Goal: Task Accomplishment & Management: Use online tool/utility

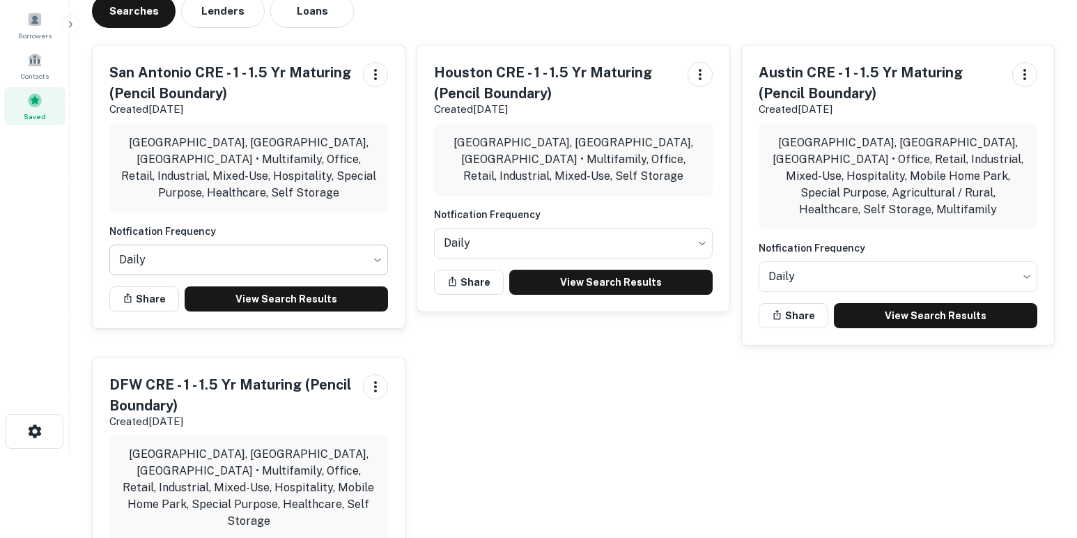
scroll to position [82, 0]
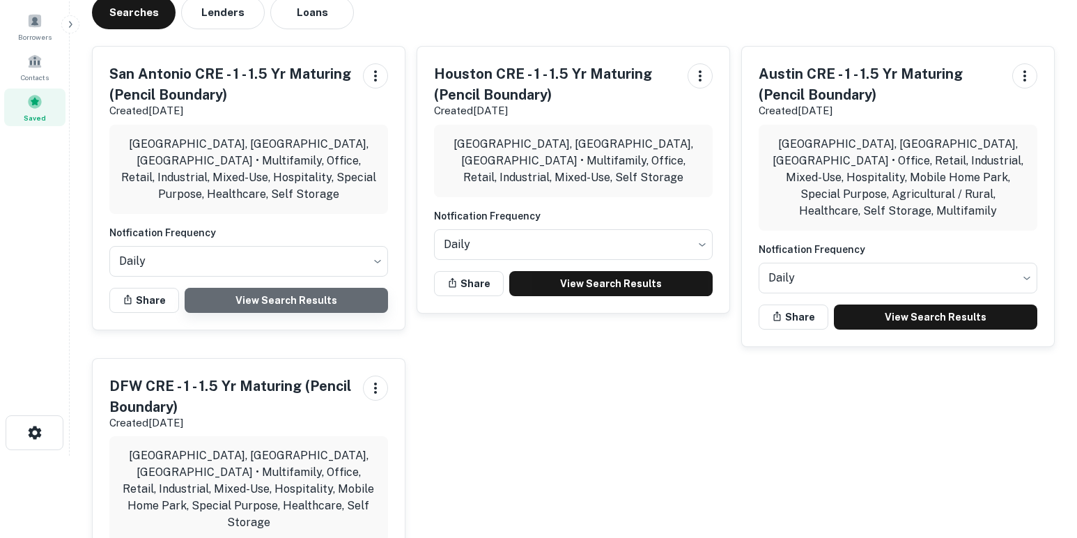
click at [305, 288] on link "View Search Results" at bounding box center [286, 300] width 203 height 25
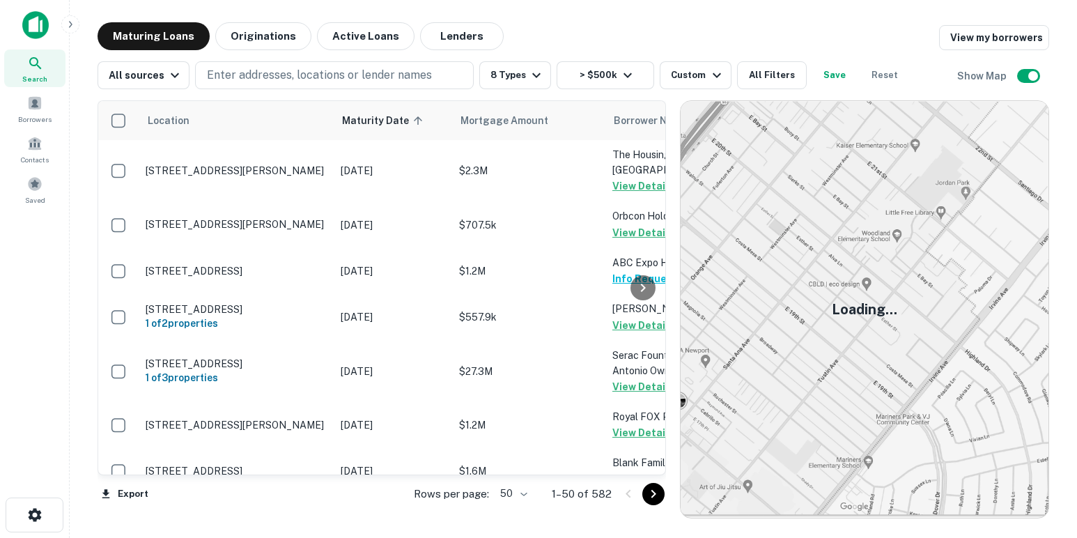
click at [517, 489] on body "Search Borrowers Contacts Saved Maturing Loans Originations Active Loans Lender…" at bounding box center [538, 269] width 1077 height 538
click at [517, 502] on li "100" at bounding box center [514, 508] width 40 height 25
type input "***"
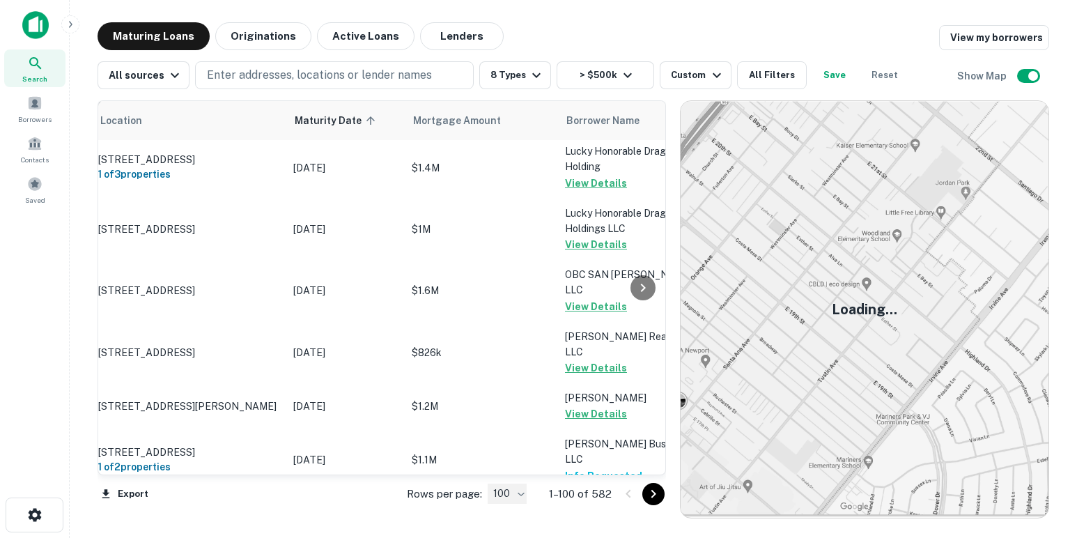
scroll to position [3781, 47]
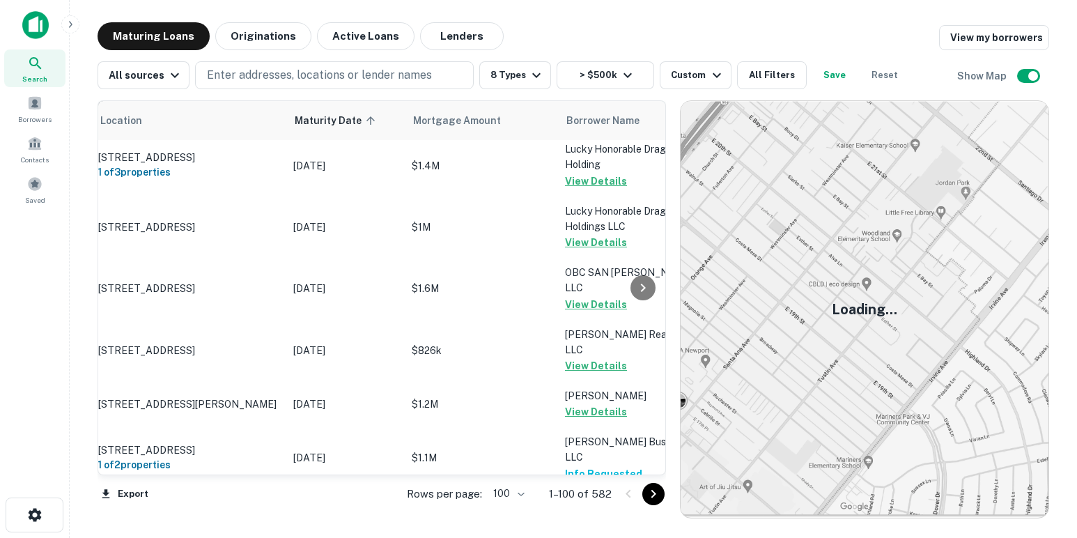
click at [572, 127] on button "Request Borrower Info" at bounding box center [621, 119] width 113 height 17
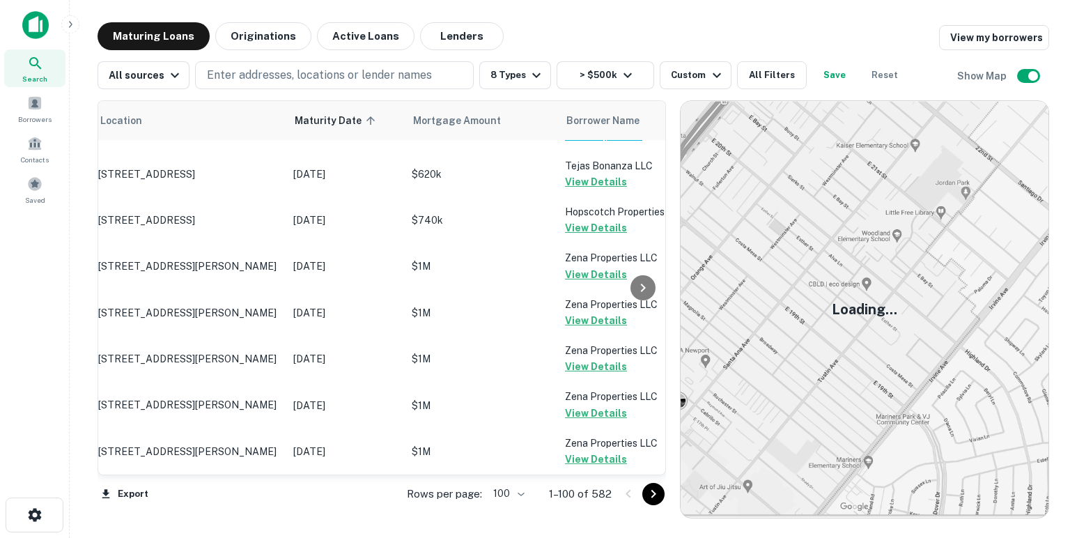
scroll to position [5023, 47]
click at [654, 499] on icon "Go to next page" at bounding box center [653, 493] width 17 height 17
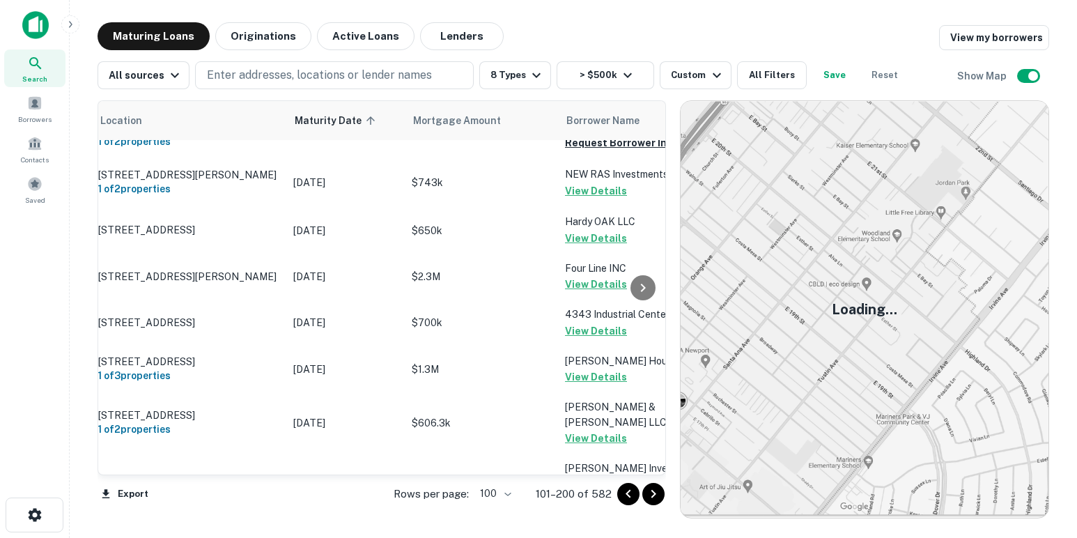
scroll to position [0, 47]
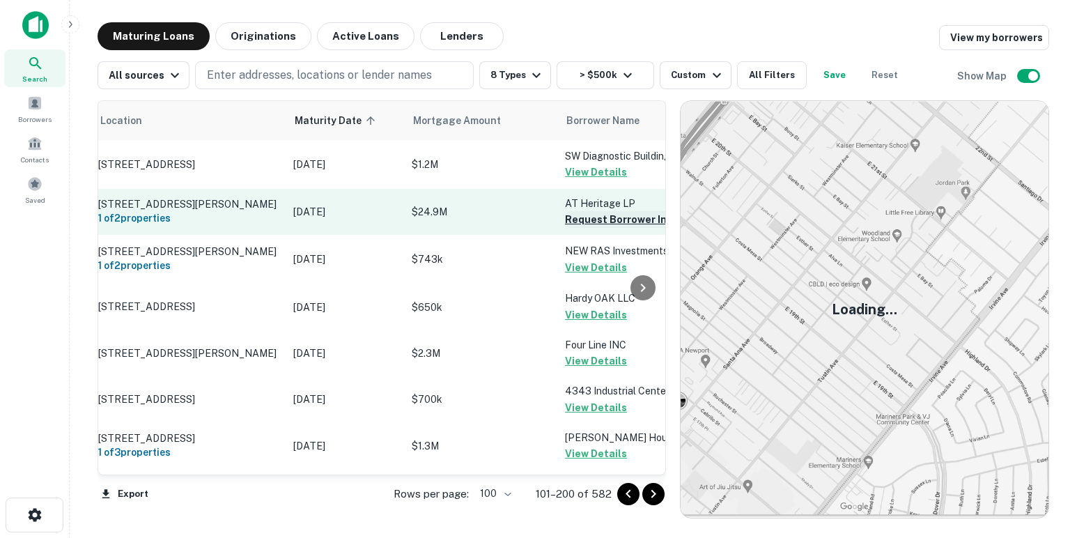
click at [591, 225] on button "Request Borrower Info" at bounding box center [621, 219] width 113 height 17
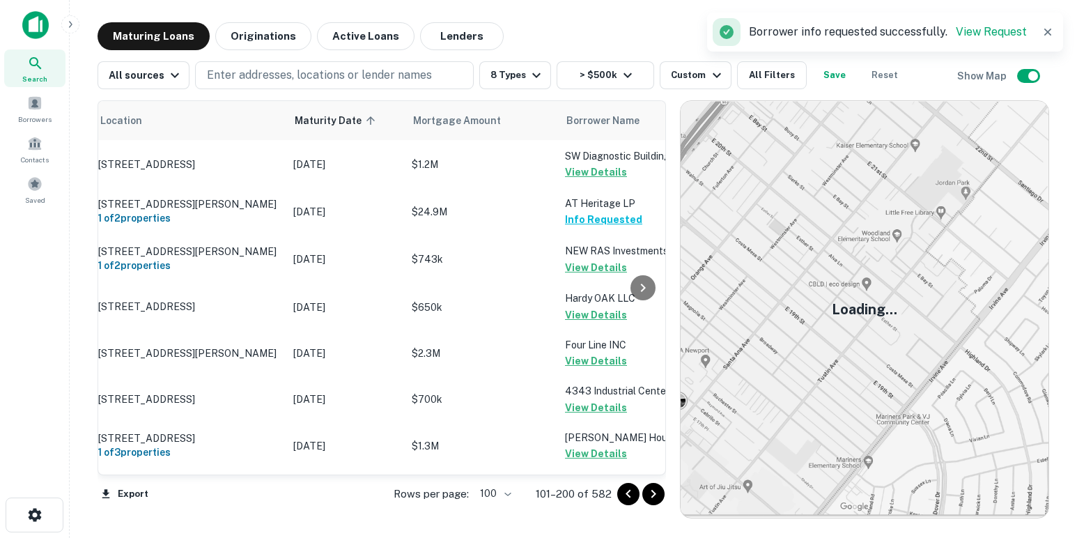
click at [652, 494] on icon "Go to next page" at bounding box center [653, 493] width 17 height 17
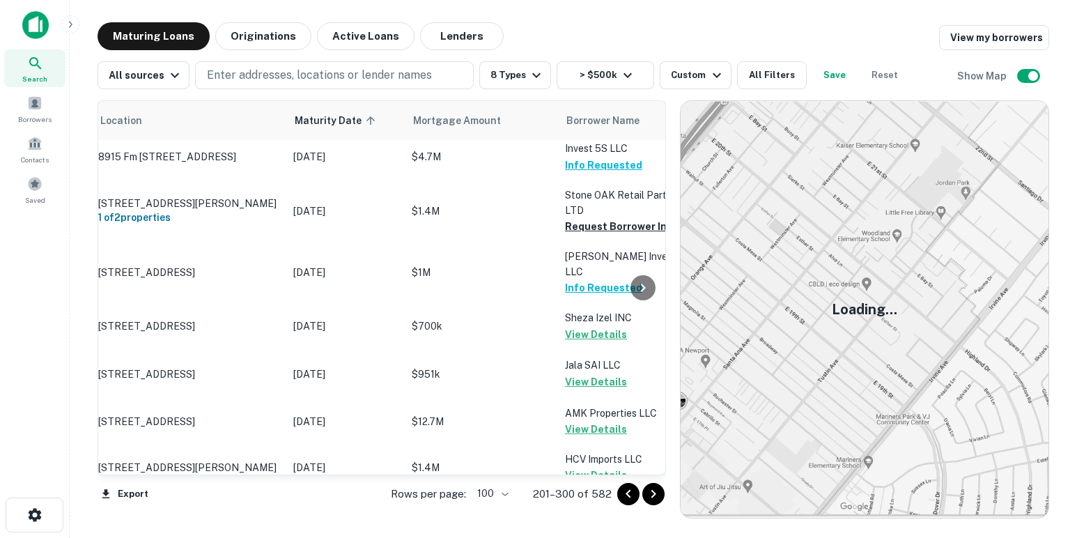
scroll to position [888, 47]
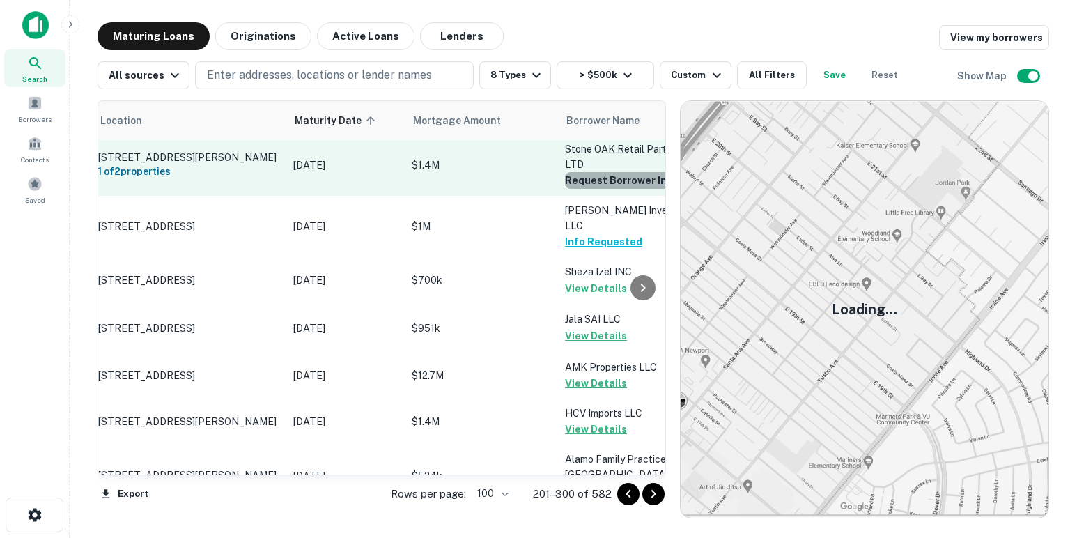
click at [581, 189] on button "Request Borrower Info" at bounding box center [621, 180] width 113 height 17
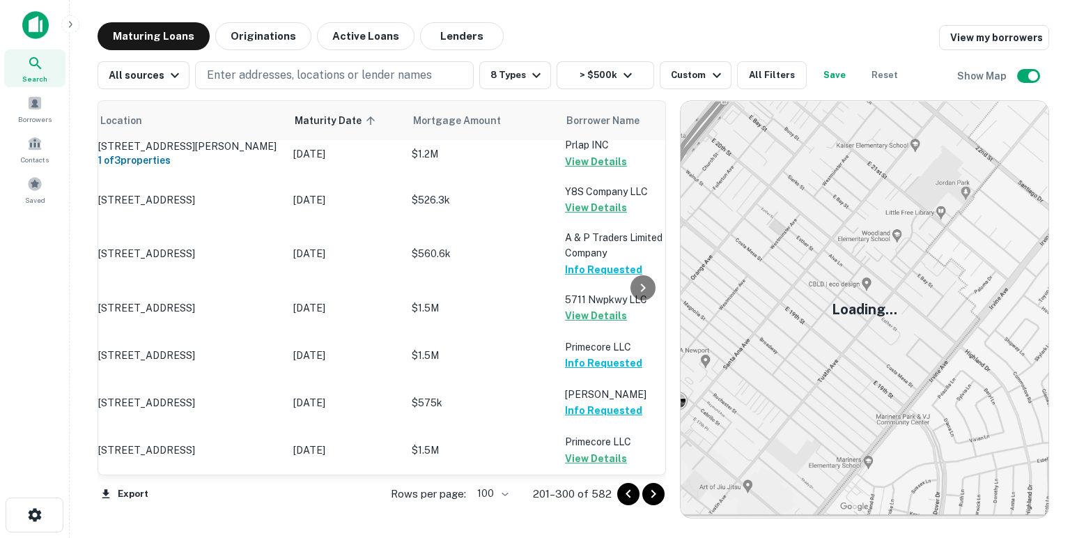
scroll to position [5151, 47]
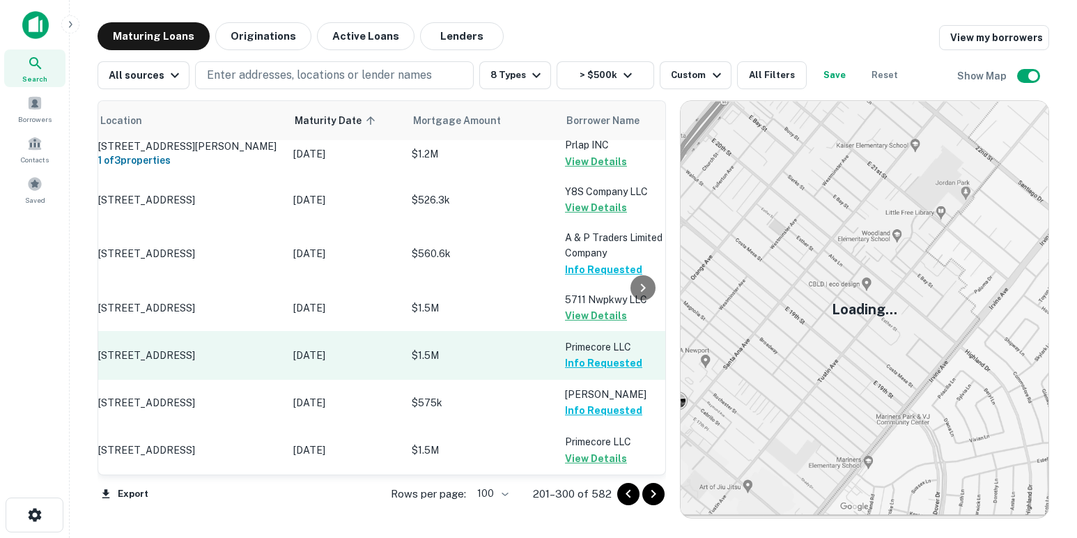
click at [653, 497] on icon "Go to next page" at bounding box center [653, 493] width 17 height 17
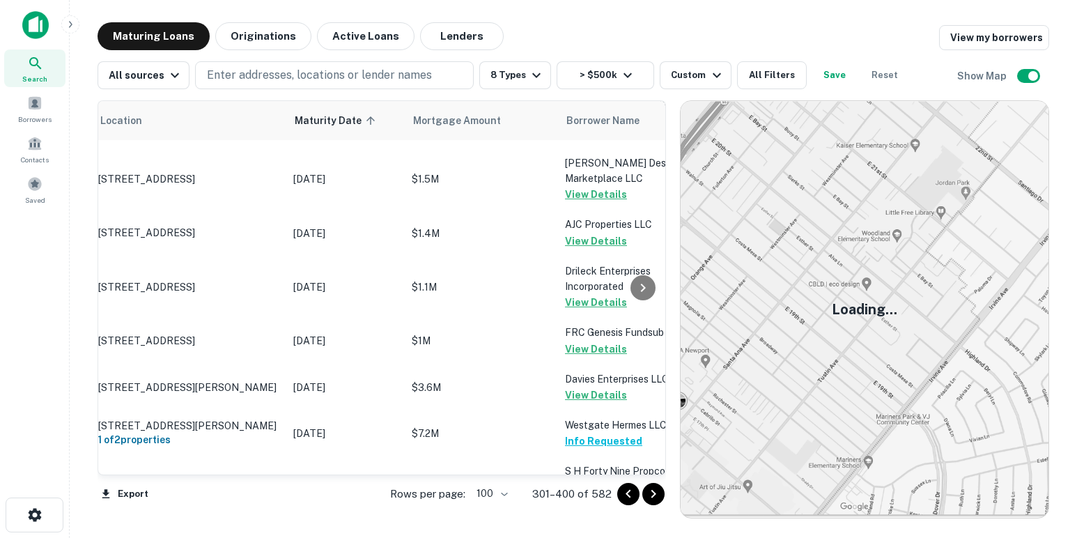
scroll to position [1658, 47]
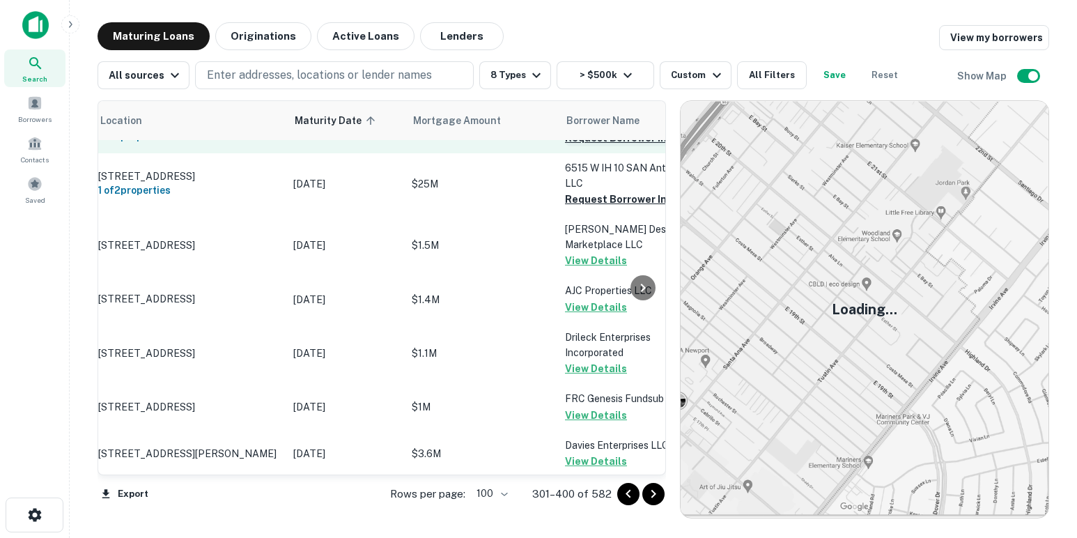
click at [581, 146] on button "Request Borrower Info" at bounding box center [621, 138] width 113 height 17
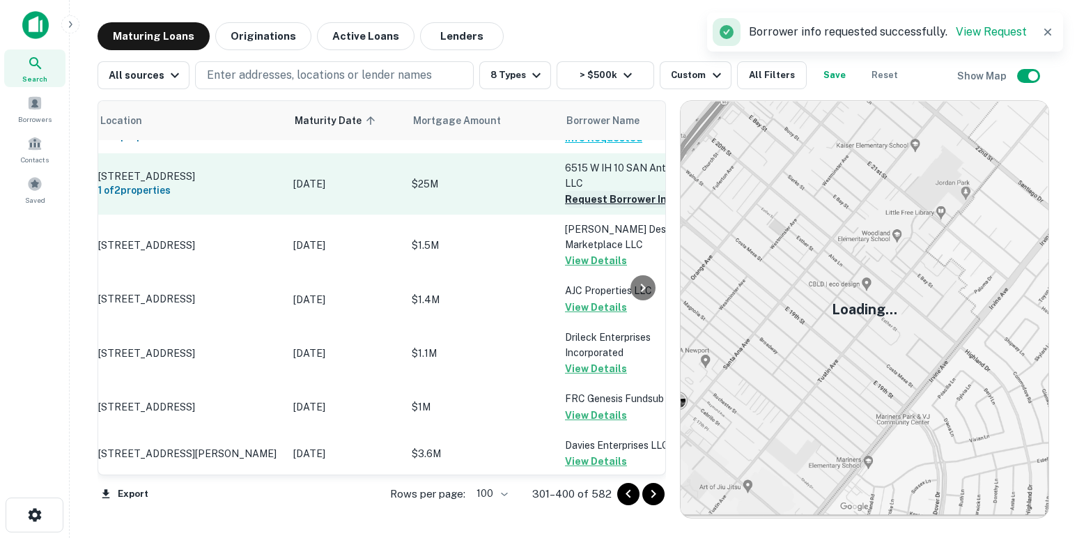
click at [574, 208] on button "Request Borrower Info" at bounding box center [621, 199] width 113 height 17
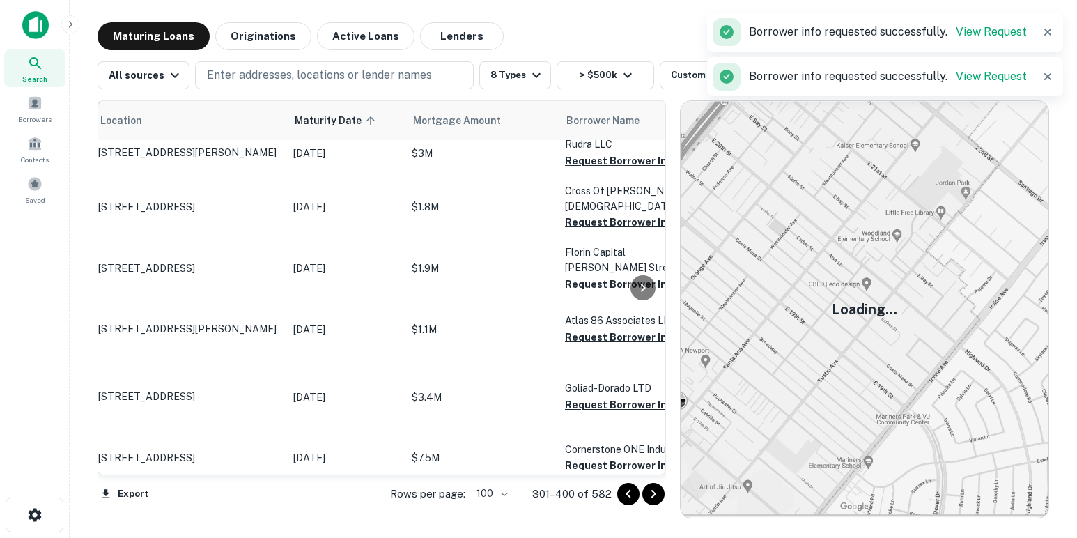
scroll to position [2288, 47]
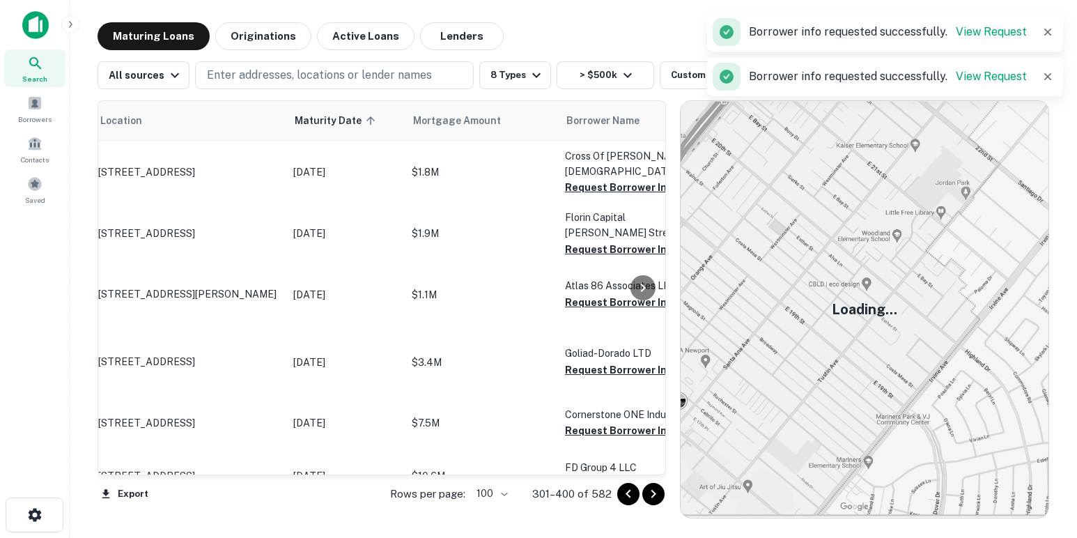
click at [581, 134] on button "Request Borrower Info" at bounding box center [621, 126] width 113 height 17
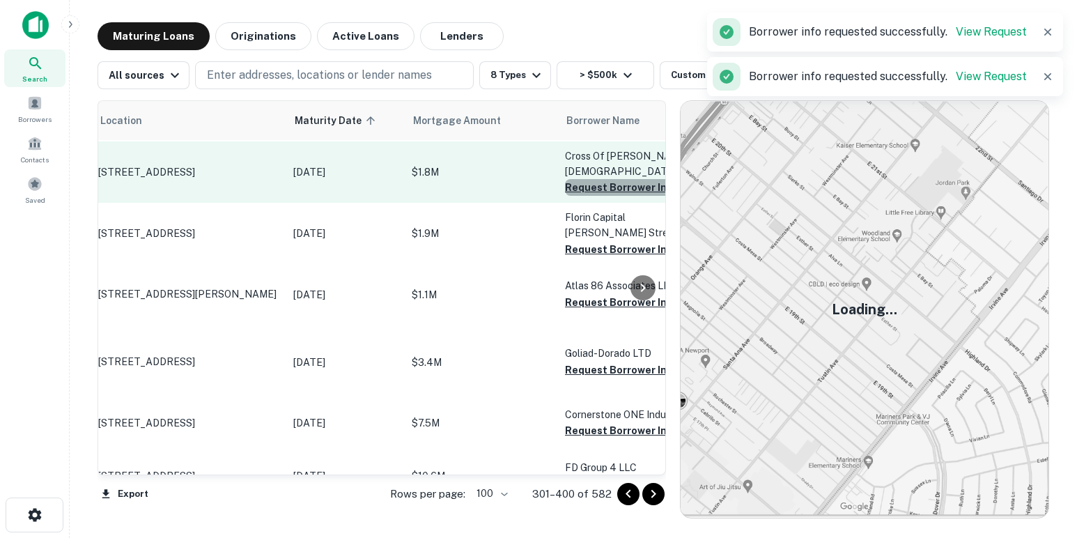
click at [579, 196] on button "Request Borrower Info" at bounding box center [621, 187] width 113 height 17
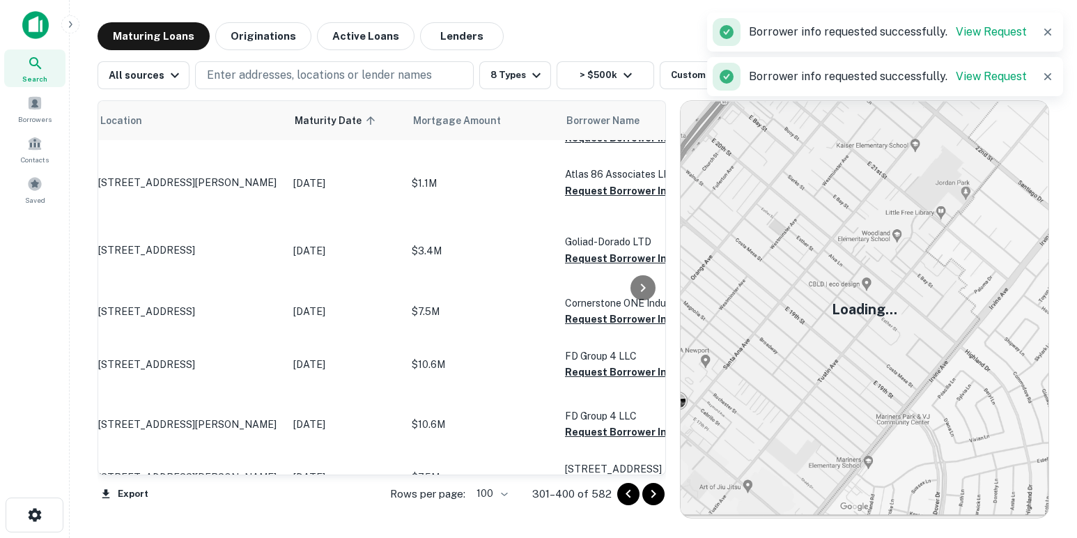
scroll to position [2405, 47]
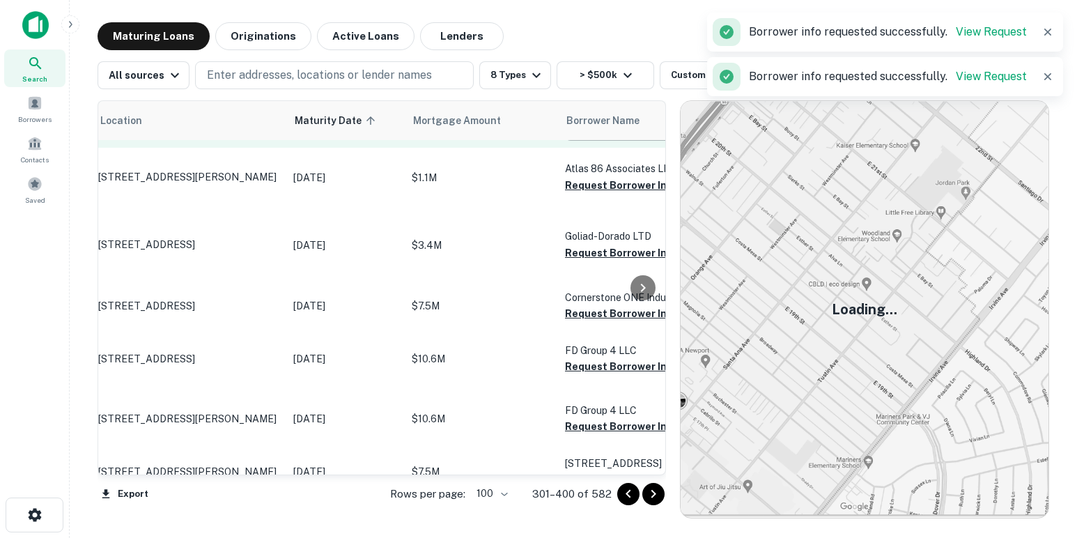
click at [578, 141] on button "Request Borrower Info" at bounding box center [621, 132] width 113 height 17
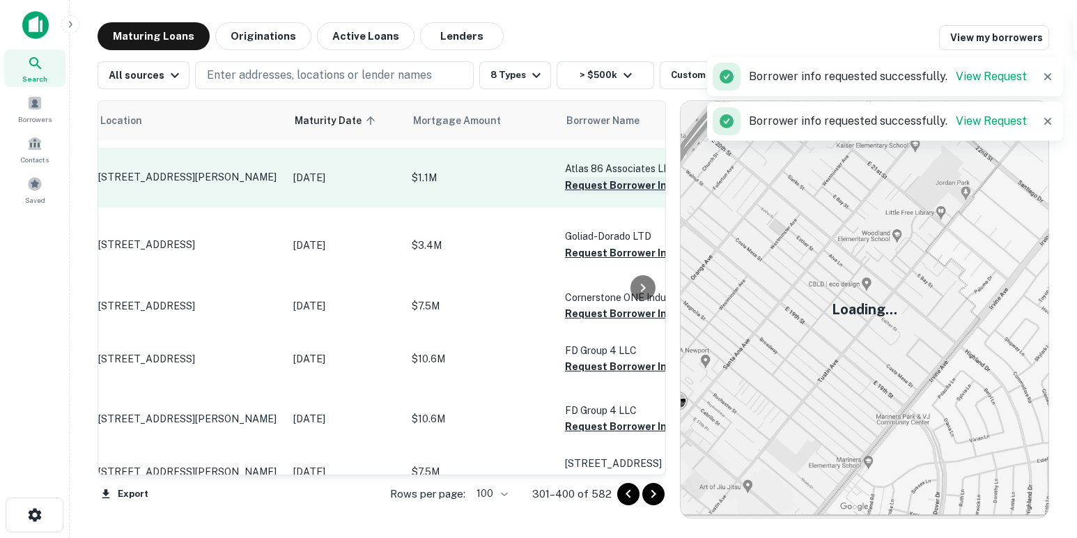
click at [586, 194] on button "Request Borrower Info" at bounding box center [621, 185] width 113 height 17
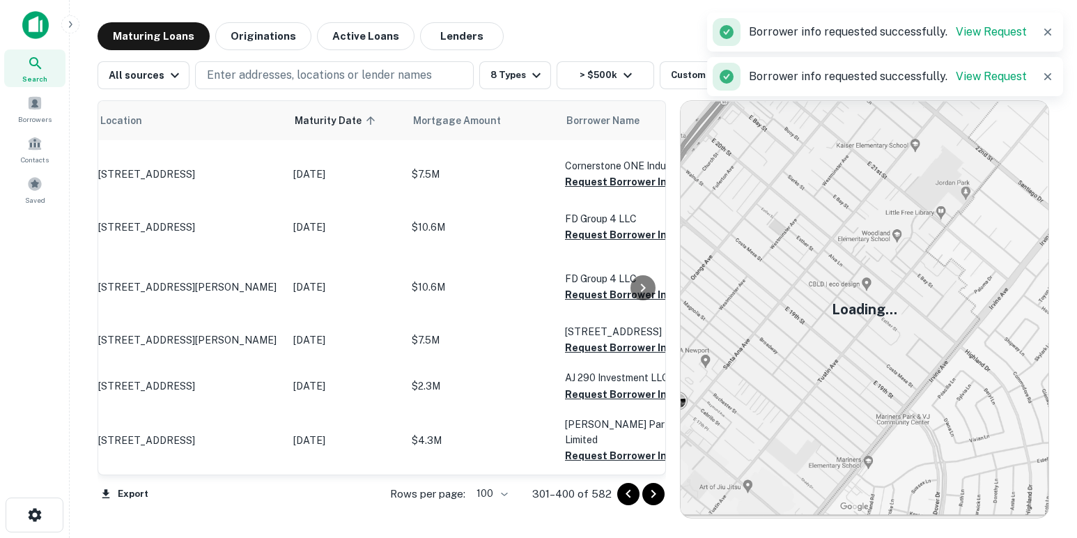
scroll to position [2571, 47]
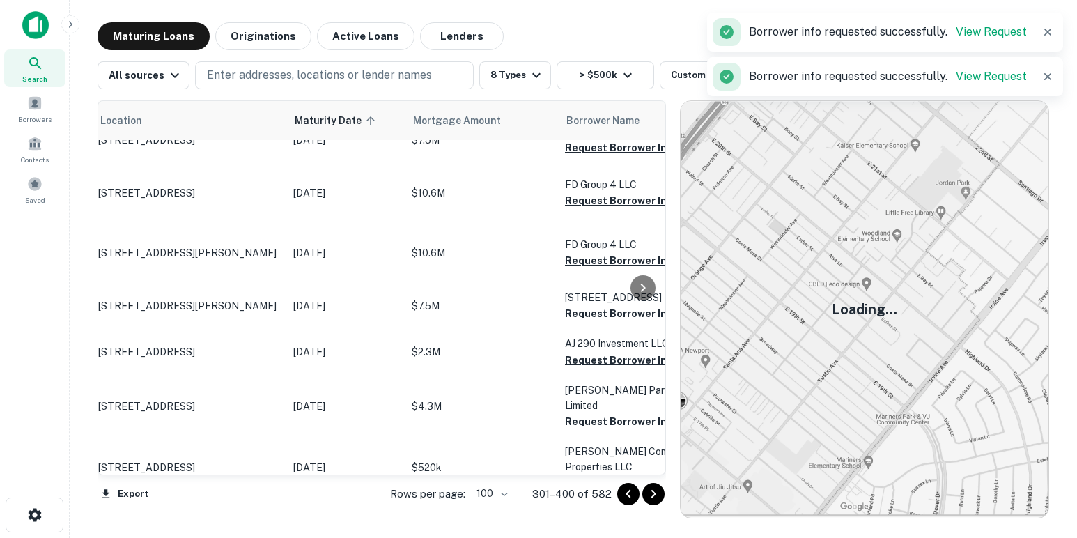
click at [577, 95] on button "Request Borrower Info" at bounding box center [621, 87] width 113 height 17
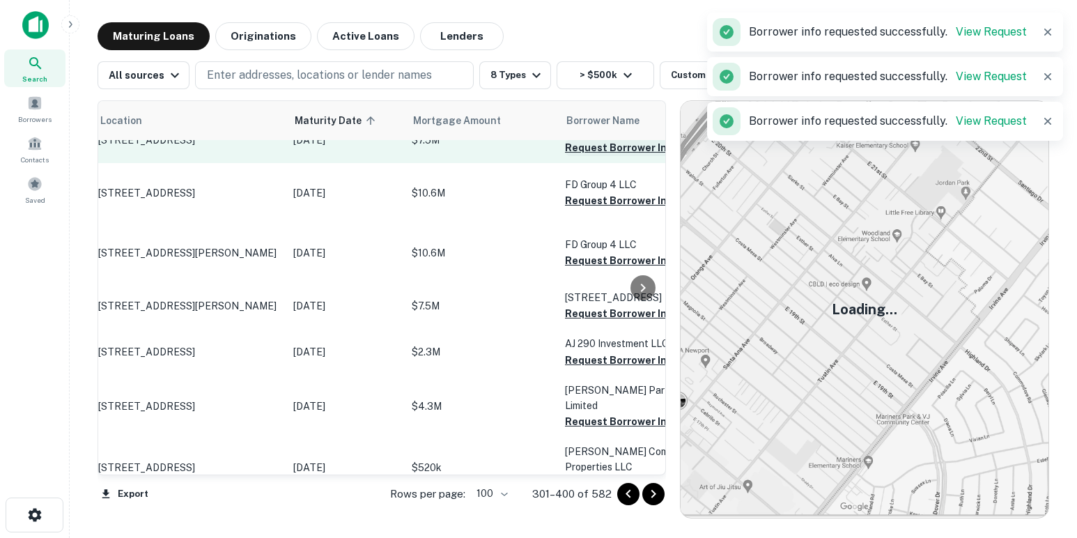
click at [588, 156] on button "Request Borrower Info" at bounding box center [621, 147] width 113 height 17
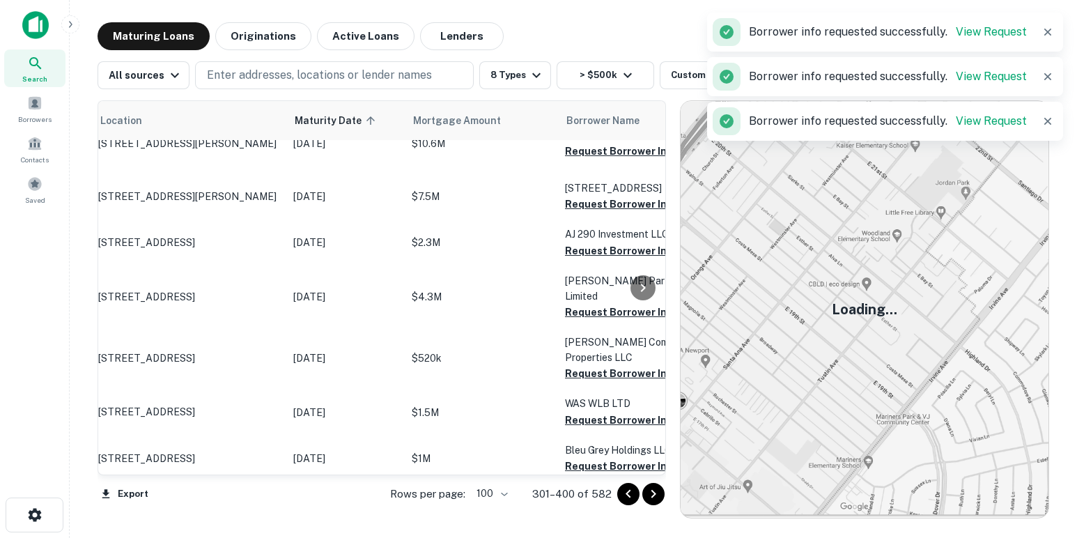
scroll to position [2688, 47]
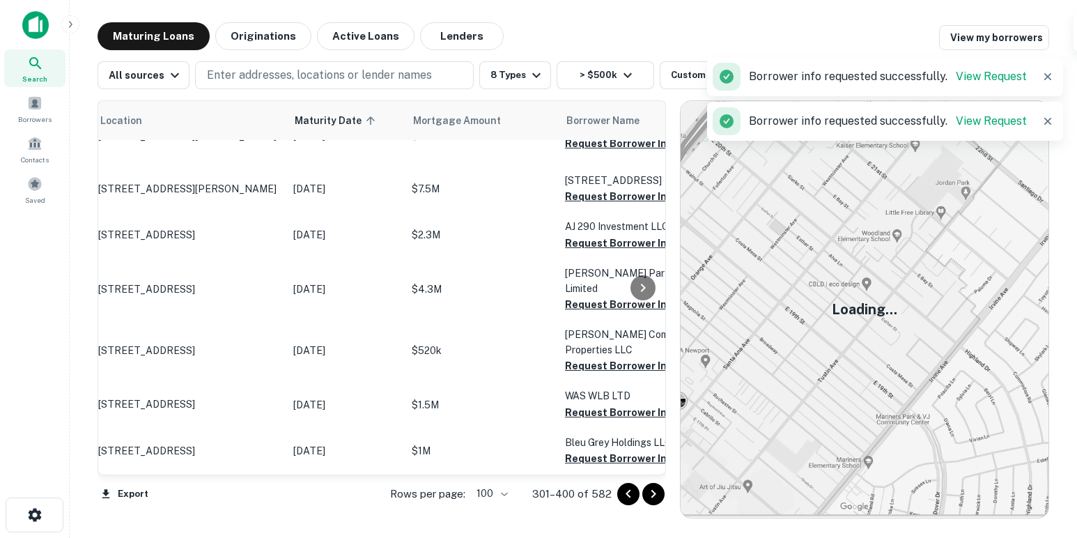
click at [584, 92] on button "Request Borrower Info" at bounding box center [621, 83] width 113 height 17
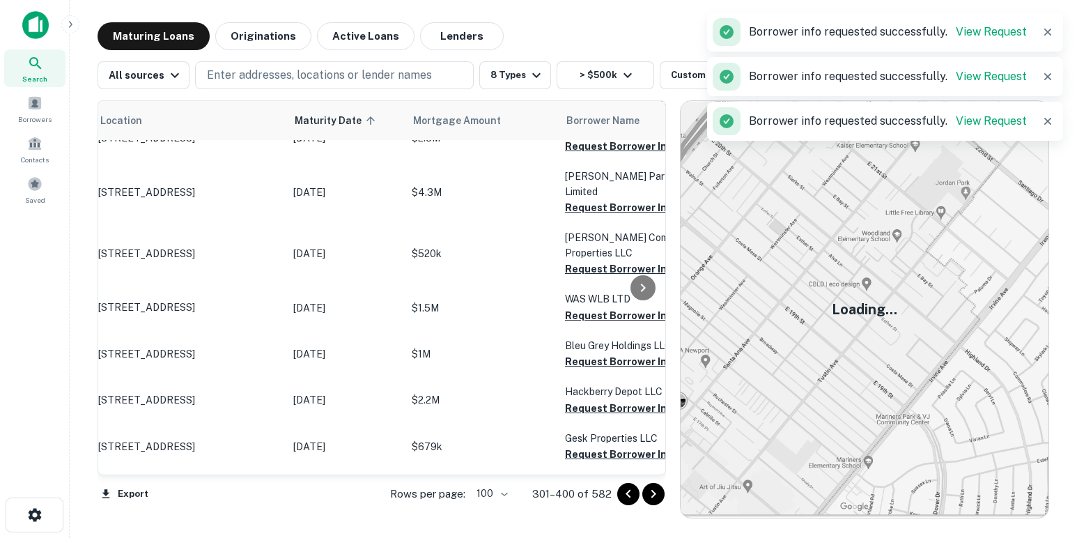
scroll to position [2784, 47]
click at [584, 56] on button "Request Borrower Info" at bounding box center [621, 47] width 113 height 17
click at [582, 109] on button "Request Borrower Info" at bounding box center [621, 100] width 113 height 17
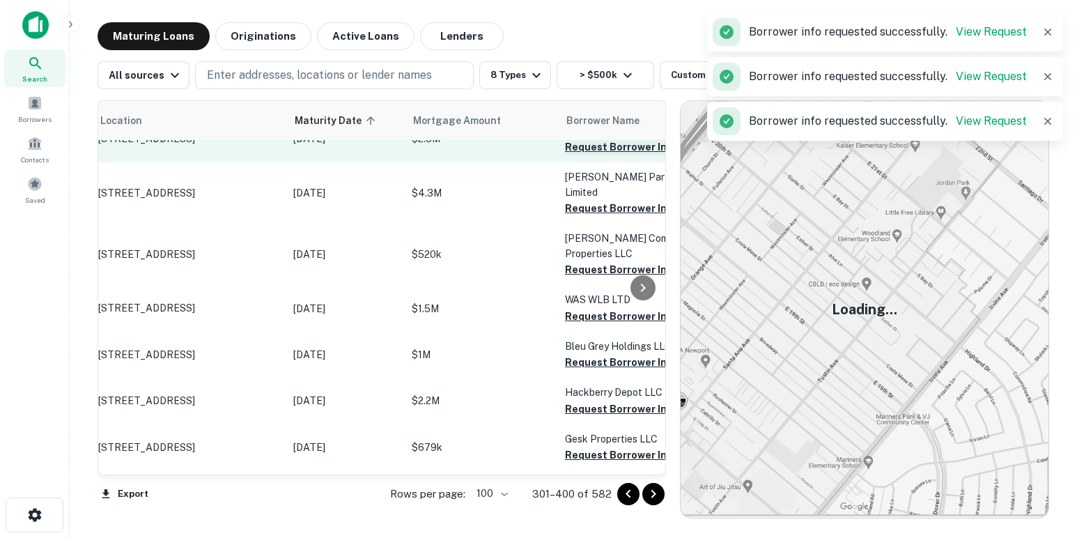
click at [581, 155] on button "Request Borrower Info" at bounding box center [621, 147] width 113 height 17
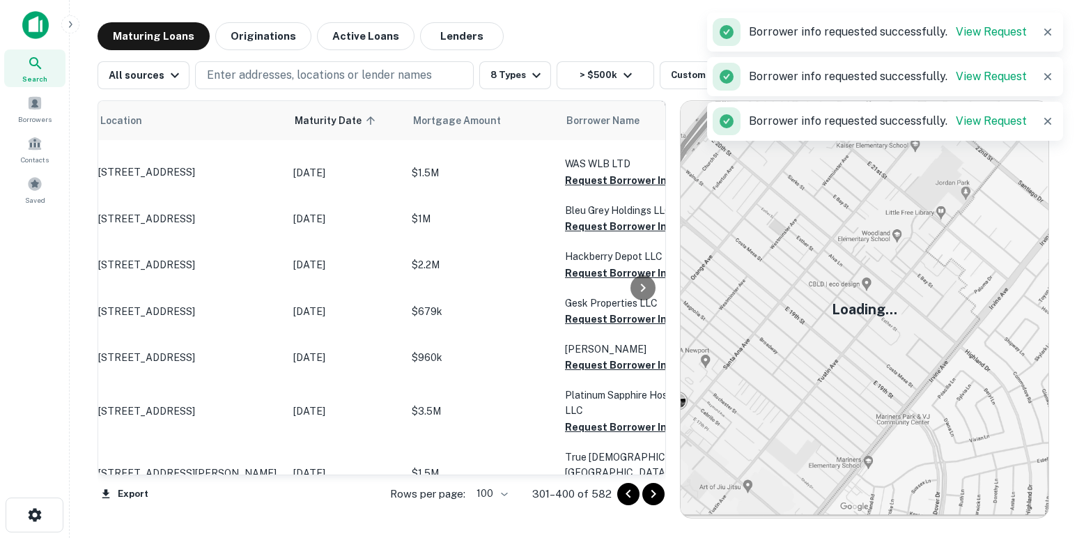
scroll to position [3008, 47]
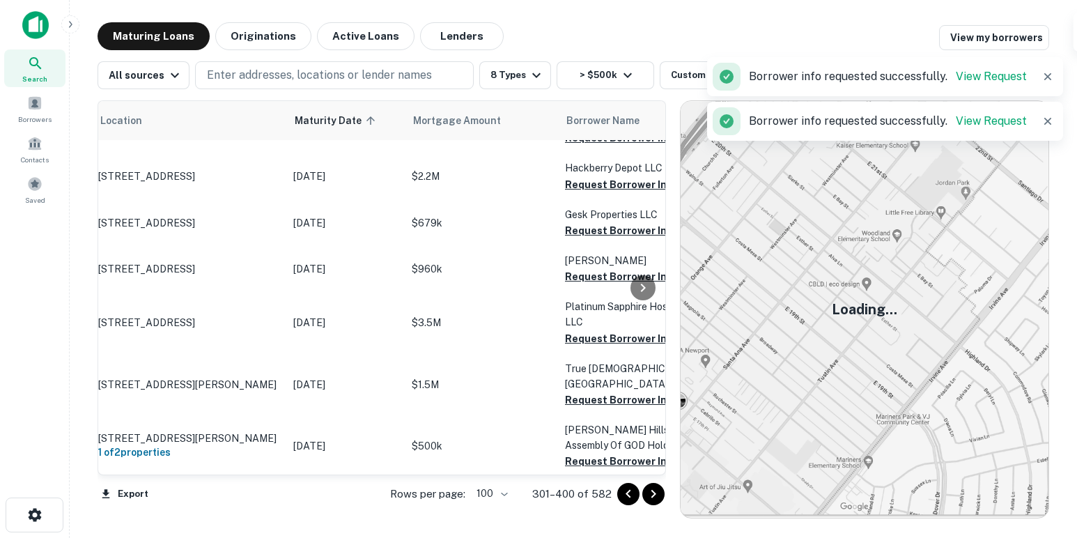
click at [588, 54] on button "Request Borrower Info" at bounding box center [621, 45] width 113 height 17
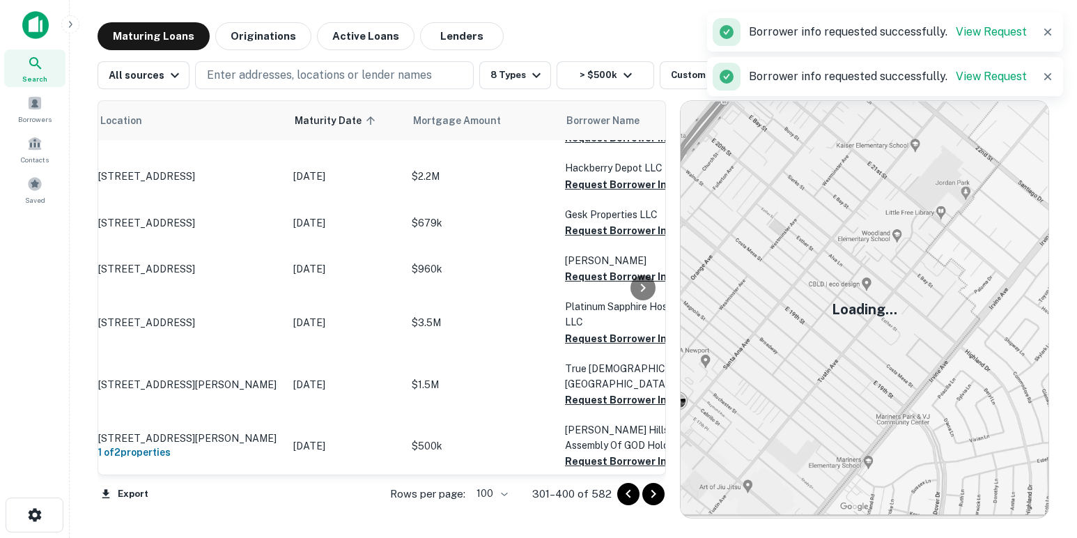
click at [580, 100] on button "Request Borrower Info" at bounding box center [621, 92] width 113 height 17
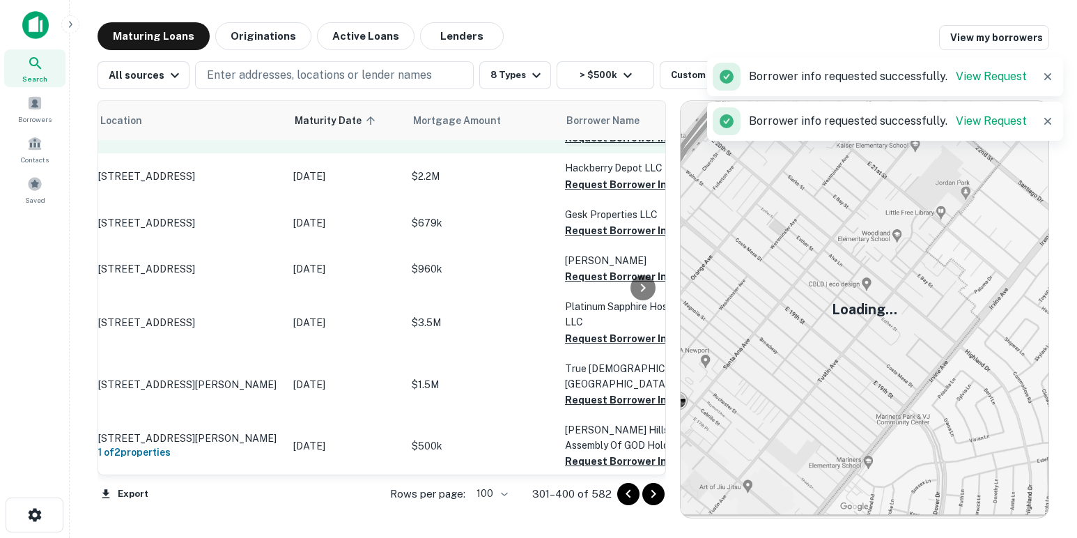
click at [586, 146] on button "Request Borrower Info" at bounding box center [621, 138] width 113 height 17
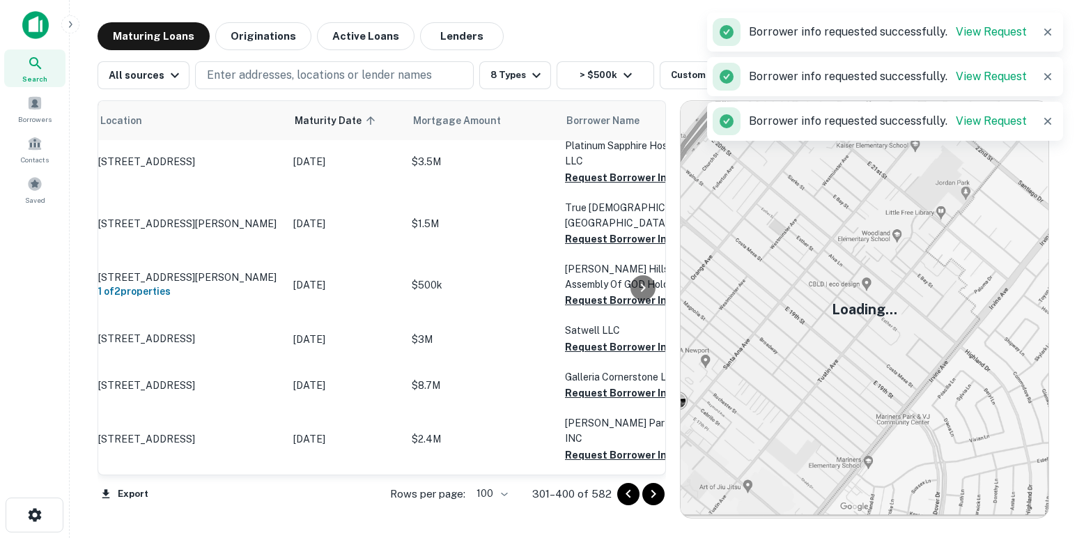
scroll to position [3246, 47]
